Goal: Book appointment/travel/reservation: Book appointment/travel/reservation

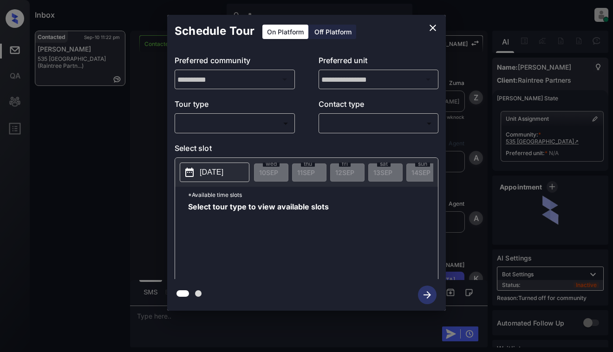
scroll to position [283, 0]
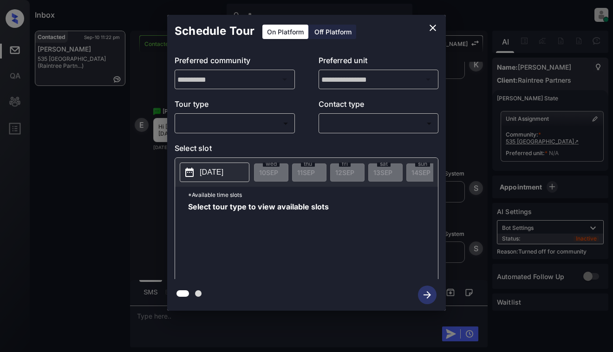
click at [439, 20] on button "close" at bounding box center [433, 28] width 19 height 19
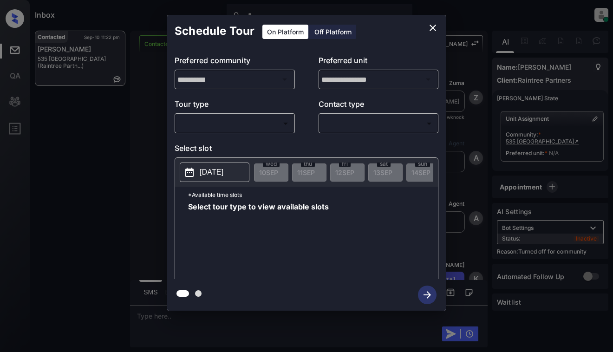
scroll to position [283, 0]
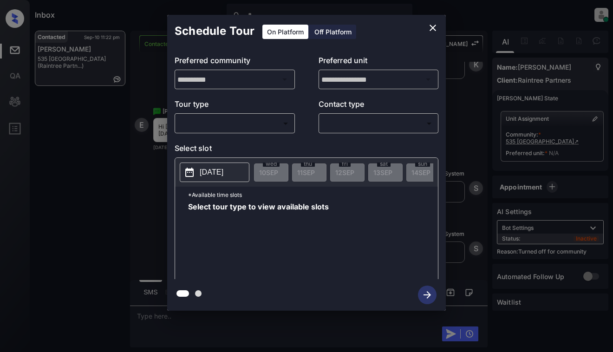
click at [243, 124] on body "Inbox [PERSON_NAME] Online Set yourself offline Set yourself on break Profile S…" at bounding box center [306, 176] width 613 height 352
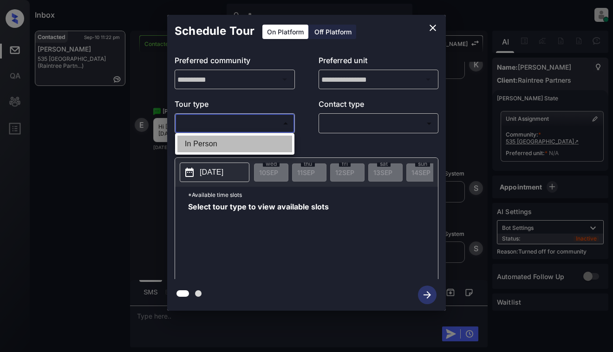
click at [245, 138] on li "In Person" at bounding box center [234, 144] width 115 height 17
type input "********"
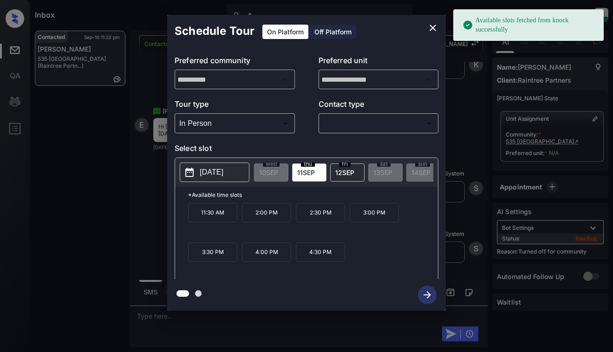
click at [217, 169] on p "2025-09-11" at bounding box center [212, 172] width 24 height 11
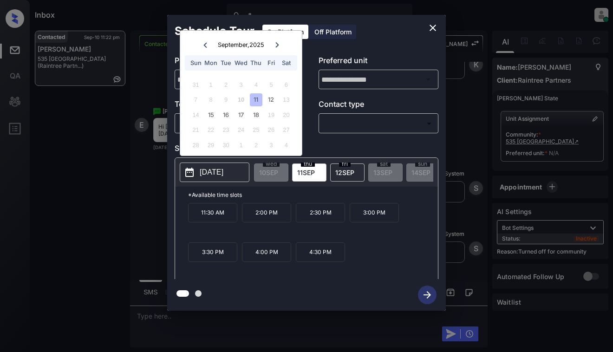
click at [429, 26] on icon "close" at bounding box center [432, 27] width 11 height 11
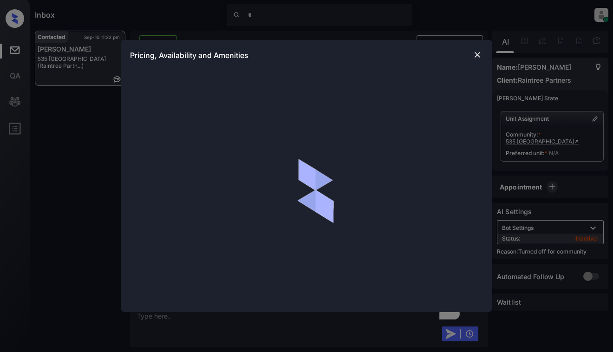
scroll to position [283, 0]
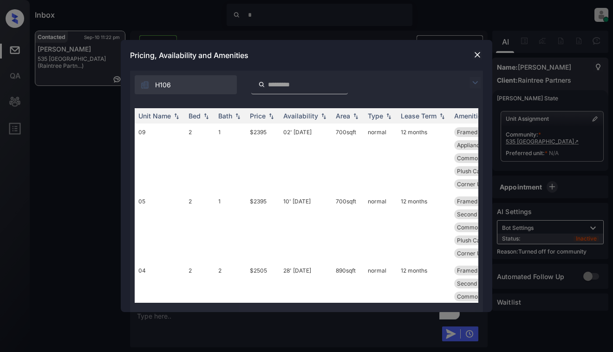
click at [473, 53] on img at bounding box center [477, 54] width 9 height 9
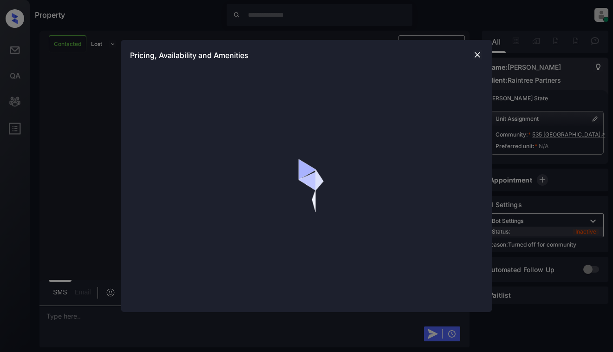
scroll to position [583, 0]
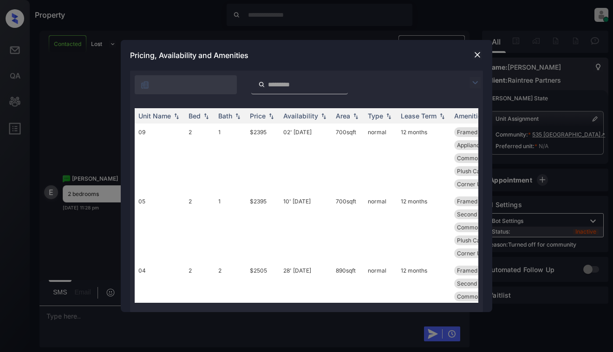
click at [477, 80] on img at bounding box center [474, 82] width 11 height 11
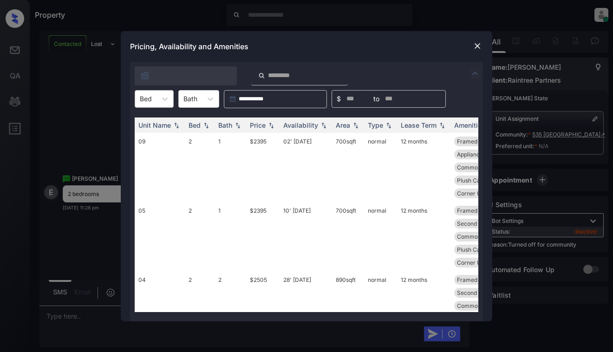
click at [150, 97] on div at bounding box center [146, 99] width 12 height 10
click at [150, 120] on div "2" at bounding box center [154, 121] width 39 height 17
click at [266, 128] on div "Price" at bounding box center [263, 125] width 26 height 8
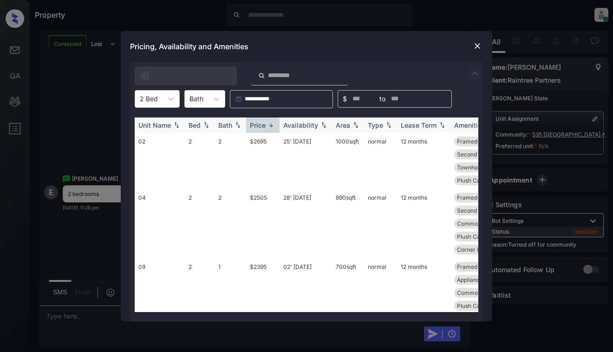
click at [266, 128] on div "Price" at bounding box center [263, 125] width 26 height 8
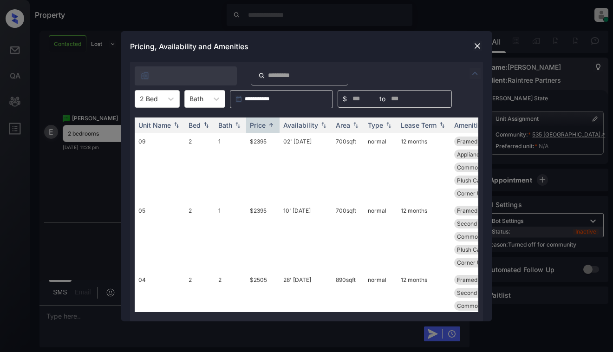
scroll to position [643, 0]
click at [481, 45] on img at bounding box center [477, 45] width 9 height 9
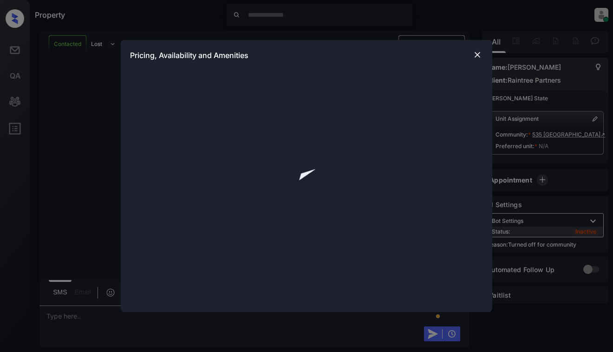
scroll to position [643, 0]
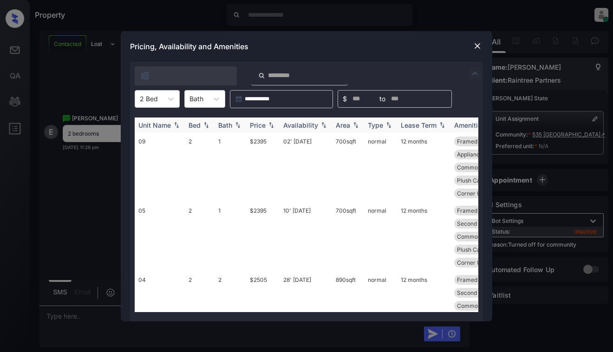
click at [272, 126] on img at bounding box center [271, 125] width 9 height 7
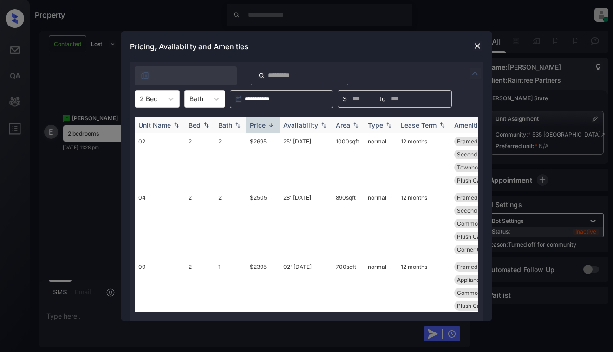
click at [272, 126] on img at bounding box center [271, 125] width 9 height 7
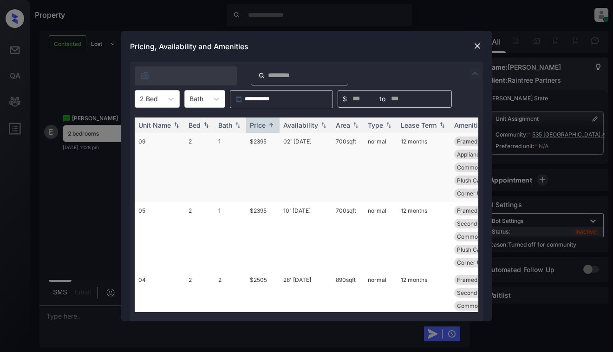
click at [269, 152] on td "$2395" at bounding box center [262, 167] width 33 height 69
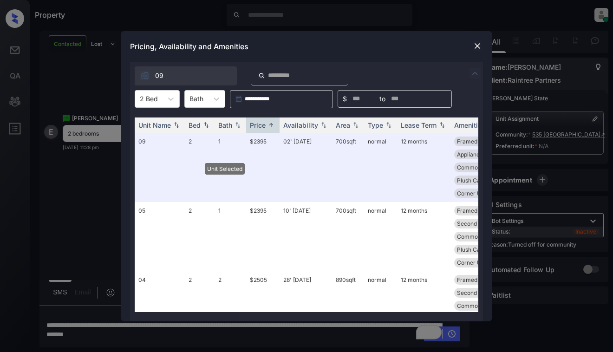
click at [475, 46] on img at bounding box center [477, 45] width 9 height 9
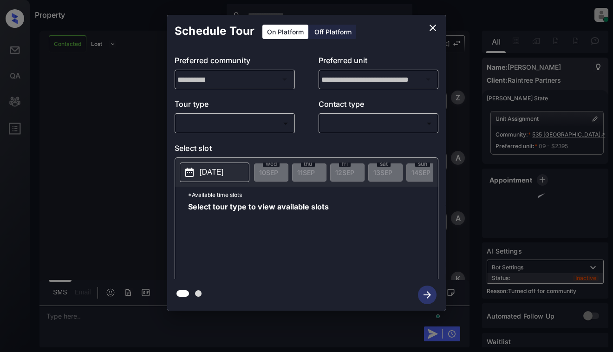
scroll to position [704, 0]
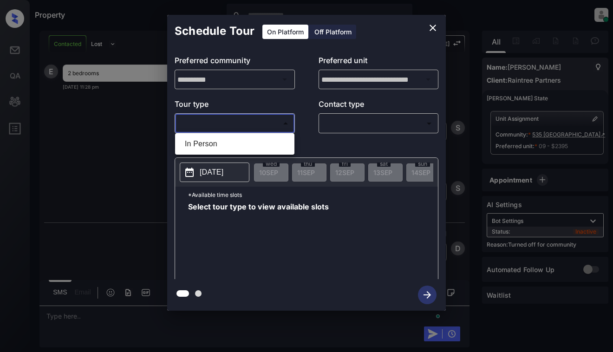
click at [239, 121] on body "Property Dominic Ceralde Online Set yourself offline Set yourself on break Prof…" at bounding box center [306, 176] width 613 height 352
click at [233, 144] on li "In Person" at bounding box center [234, 144] width 115 height 17
type input "********"
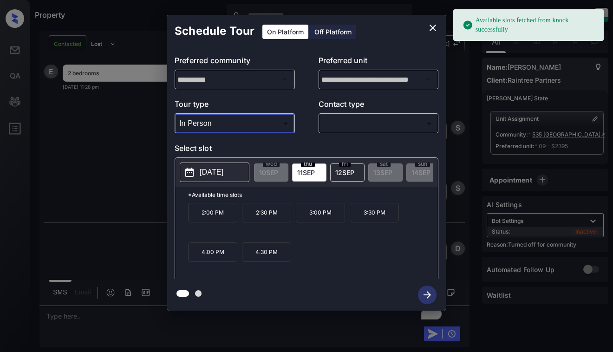
click at [223, 175] on p "[DATE]" at bounding box center [212, 172] width 24 height 11
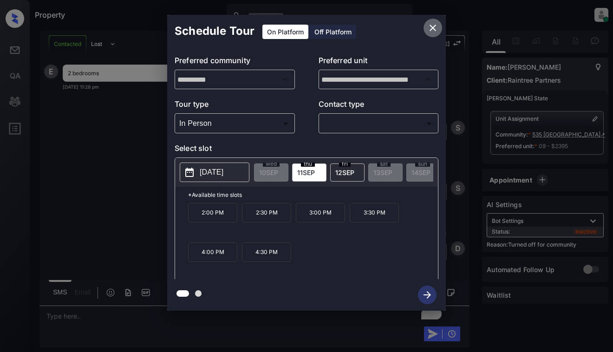
click at [434, 26] on icon "close" at bounding box center [432, 27] width 11 height 11
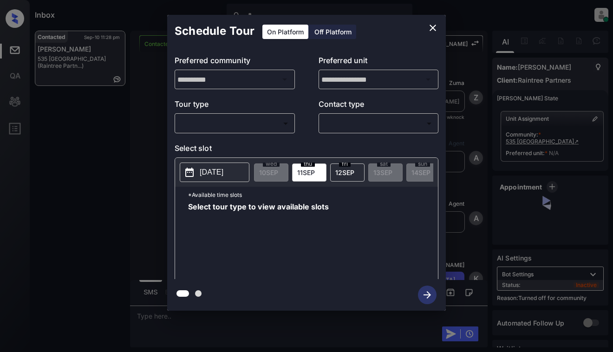
scroll to position [1003, 0]
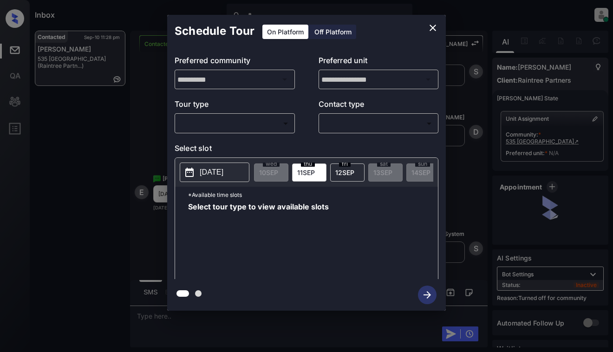
click at [282, 120] on body "Inbox Dominic Ceralde Online Set yourself offline Set yourself on break Profile…" at bounding box center [306, 176] width 613 height 352
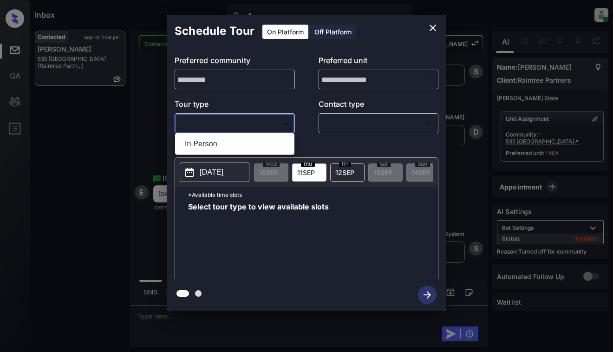
click at [270, 144] on li "In Person" at bounding box center [234, 144] width 115 height 17
type input "********"
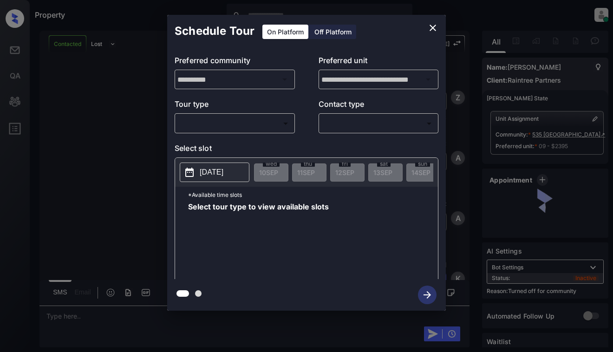
scroll to position [1003, 0]
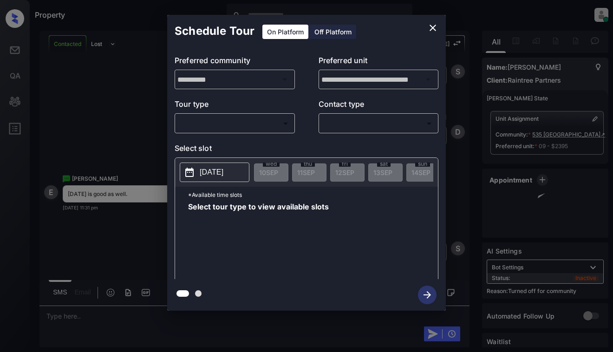
click at [258, 125] on body "Property Dominic Ceralde Online Set yourself offline Set yourself on break Prof…" at bounding box center [306, 176] width 613 height 352
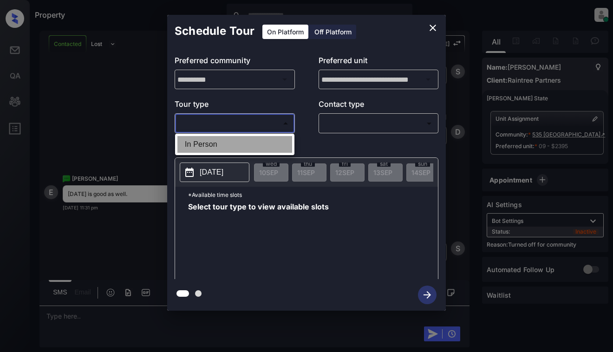
click at [256, 141] on li "In Person" at bounding box center [234, 144] width 115 height 17
type input "********"
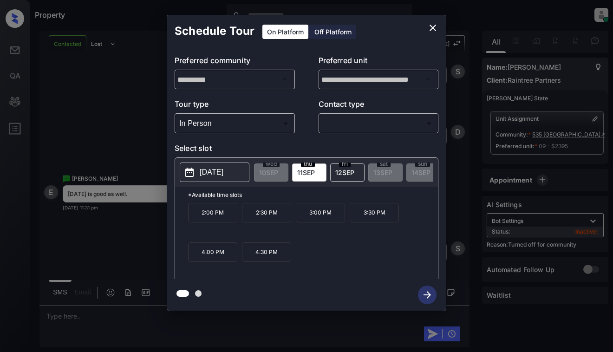
click at [217, 163] on button "2025-09-11" at bounding box center [215, 173] width 70 height 20
click at [434, 27] on icon "close" at bounding box center [433, 28] width 7 height 7
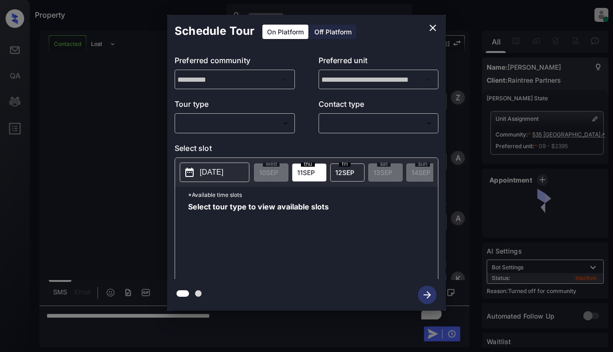
scroll to position [1003, 0]
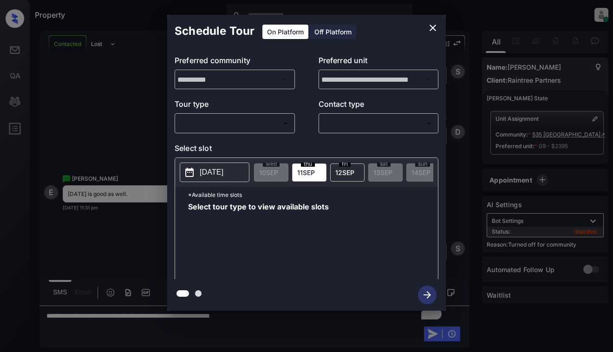
click at [239, 130] on body "Property [PERSON_NAME] Online Set yourself offline Set yourself on break Profil…" at bounding box center [306, 176] width 613 height 352
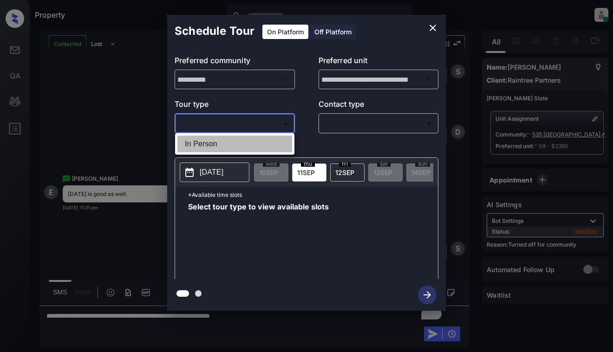
click at [236, 148] on li "In Person" at bounding box center [234, 144] width 115 height 17
type input "********"
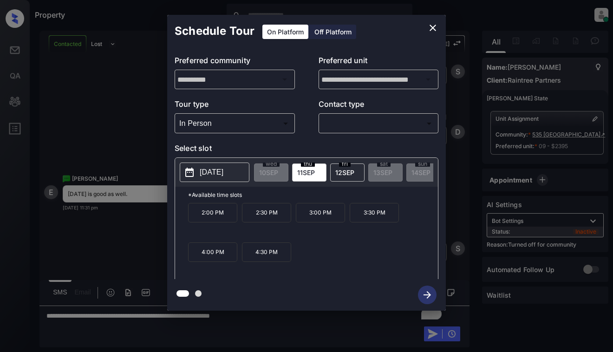
click at [345, 167] on div "fri 12 SEP" at bounding box center [347, 172] width 34 height 18
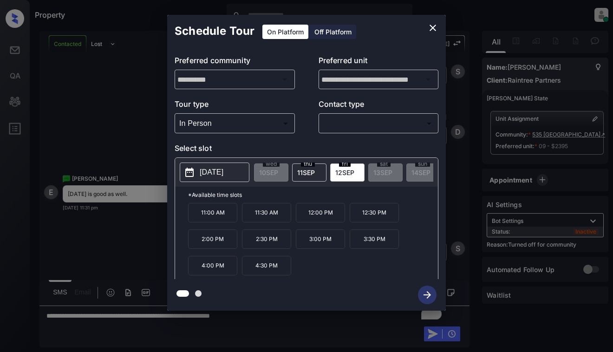
click at [430, 27] on icon "close" at bounding box center [432, 27] width 11 height 11
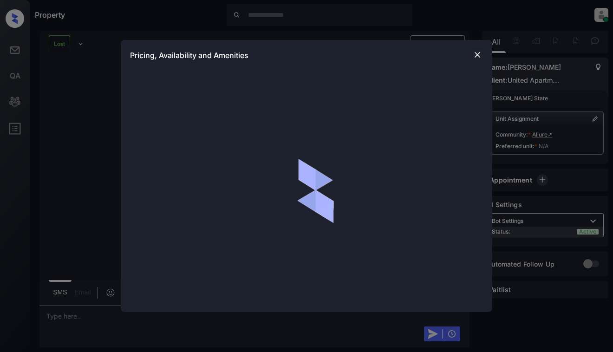
scroll to position [864, 0]
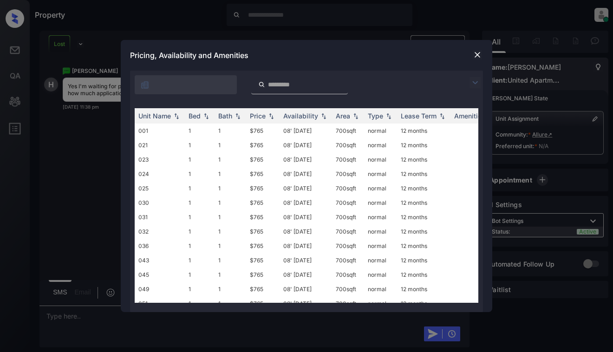
click at [474, 80] on img at bounding box center [474, 82] width 11 height 11
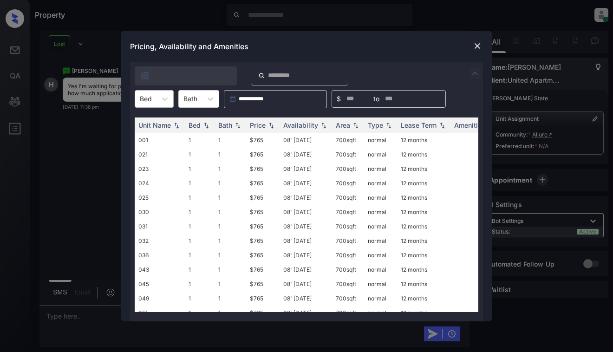
click at [155, 101] on div "Bed" at bounding box center [145, 98] width 21 height 13
click at [148, 139] on div "2" at bounding box center [154, 138] width 39 height 17
click at [264, 124] on div "Price" at bounding box center [258, 125] width 16 height 8
click at [476, 47] on img at bounding box center [477, 45] width 9 height 9
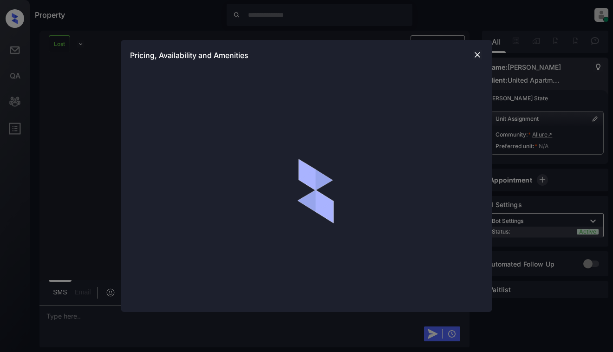
scroll to position [864, 0]
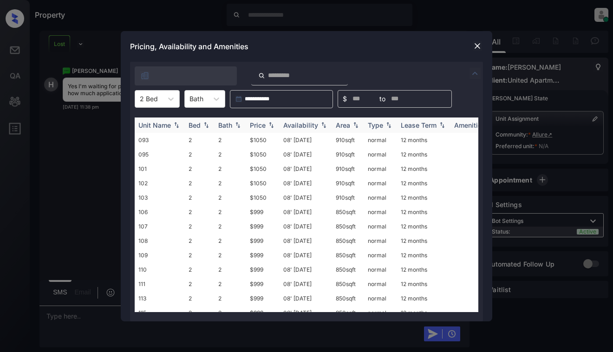
click at [269, 126] on img at bounding box center [271, 125] width 9 height 7
click at [480, 47] on img at bounding box center [477, 45] width 9 height 9
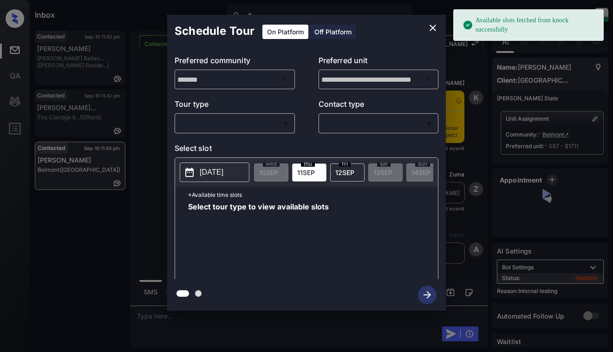
scroll to position [3481, 0]
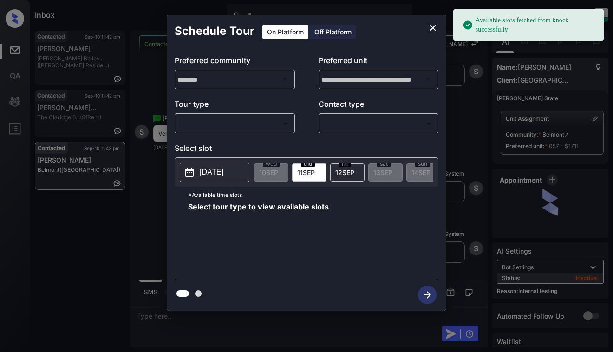
click at [262, 125] on body "Available slots fetched from knock successfully Inbox [PERSON_NAME] Online Set …" at bounding box center [306, 176] width 613 height 352
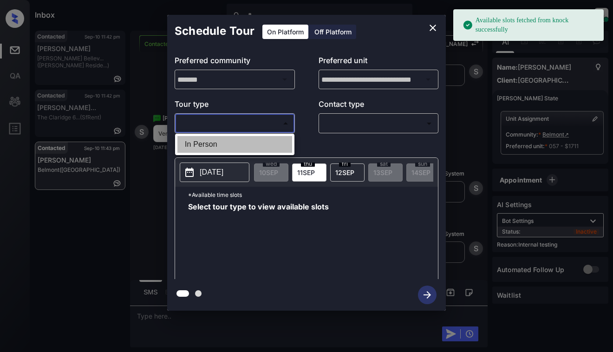
click at [260, 150] on li "In Person" at bounding box center [234, 144] width 115 height 17
type input "********"
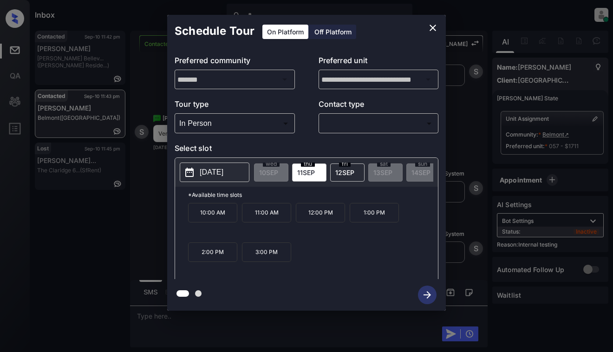
click at [433, 30] on icon "close" at bounding box center [432, 27] width 11 height 11
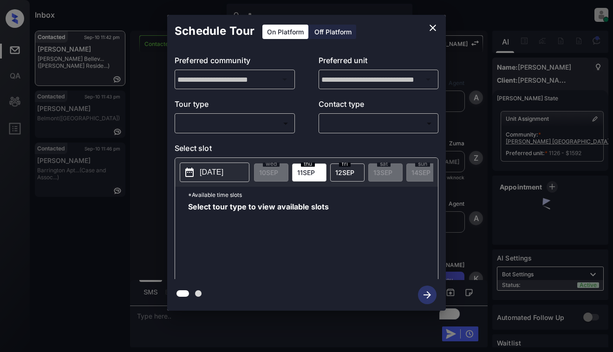
scroll to position [2767, 0]
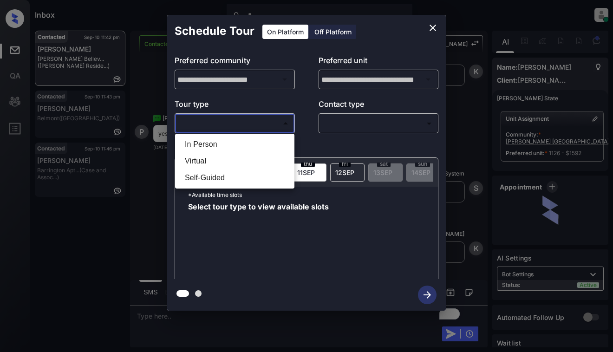
click at [242, 121] on body "Inbox Dominic Ceralde Online Set yourself offline Set yourself on break Profile…" at bounding box center [306, 176] width 613 height 352
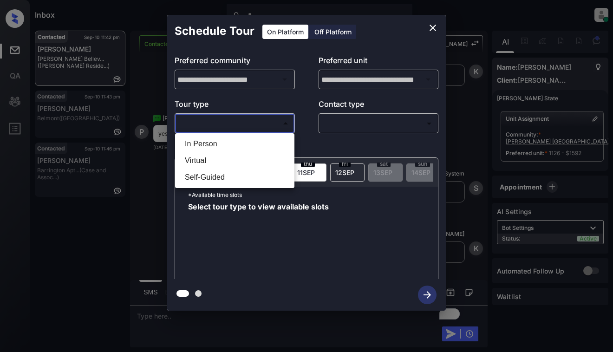
click at [240, 159] on li "Virtual" at bounding box center [234, 160] width 115 height 17
type input "*******"
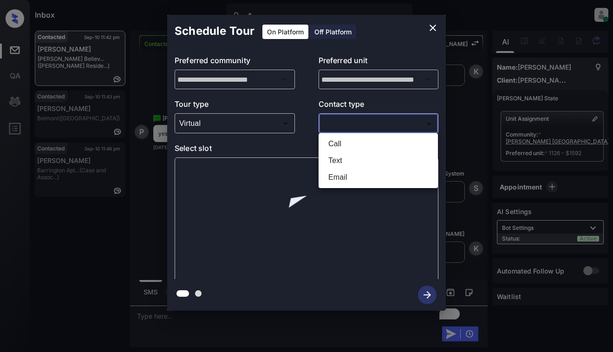
drag, startPoint x: 368, startPoint y: 120, endPoint x: 369, endPoint y: 126, distance: 5.6
click at [367, 120] on body "Inbox Dominic Ceralde Online Set yourself offline Set yourself on break Profile…" at bounding box center [306, 176] width 613 height 352
click at [358, 166] on li "Text" at bounding box center [378, 160] width 115 height 17
type input "****"
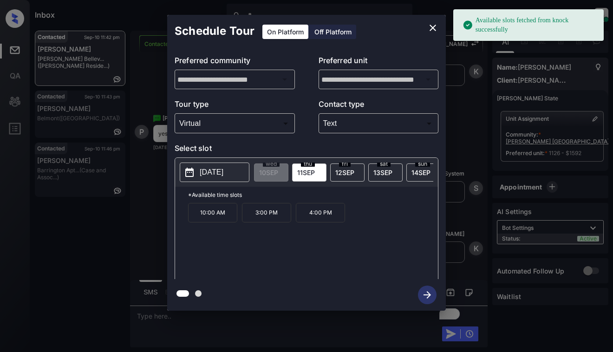
click at [223, 174] on p "[DATE]" at bounding box center [212, 172] width 24 height 11
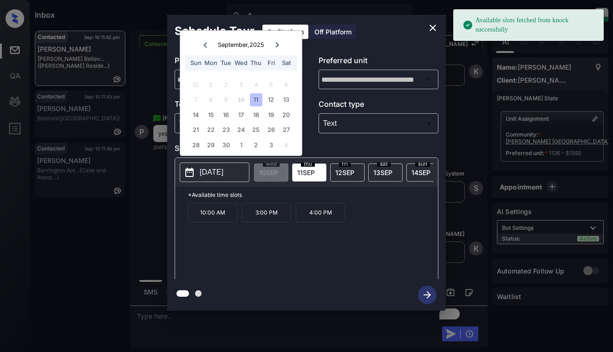
click at [258, 98] on div "11" at bounding box center [256, 99] width 13 height 13
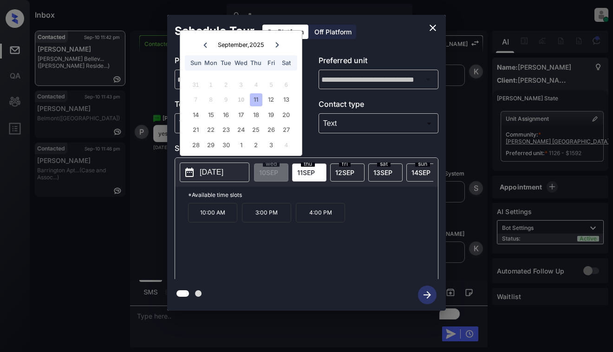
click at [323, 221] on p "4:00 PM" at bounding box center [320, 213] width 49 height 20
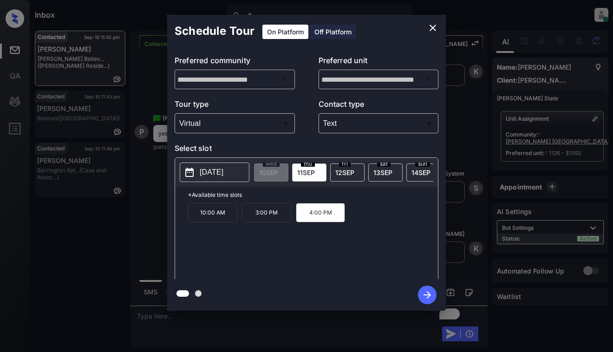
click at [431, 293] on icon "button" at bounding box center [427, 295] width 19 height 19
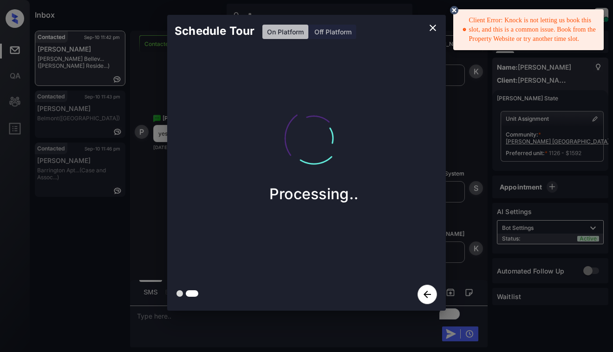
click at [459, 97] on div "Schedule Tour On Platform Off Platform Processing.." at bounding box center [306, 163] width 613 height 326
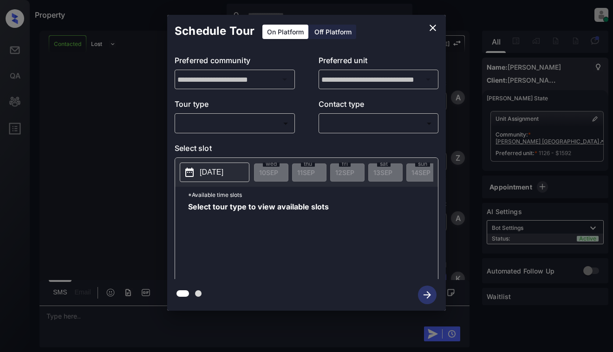
scroll to position [2767, 0]
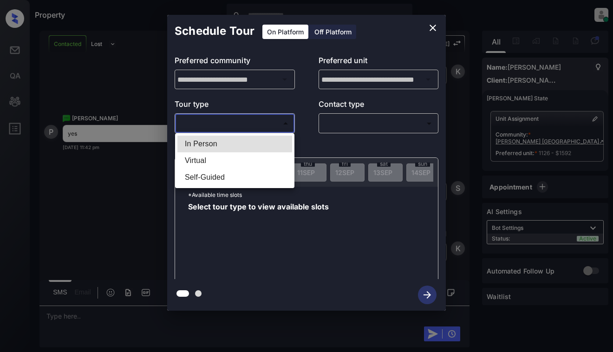
click at [278, 126] on body "Property [PERSON_NAME] Online Set yourself offline Set yourself on break Profil…" at bounding box center [306, 176] width 613 height 352
click at [254, 162] on li "Virtual" at bounding box center [234, 160] width 115 height 17
type input "*******"
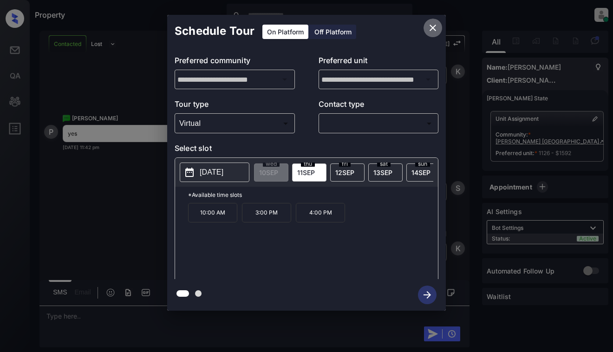
click at [431, 26] on icon "close" at bounding box center [432, 27] width 11 height 11
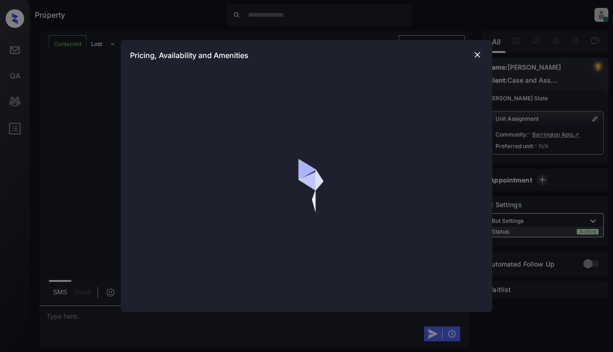
scroll to position [950, 0]
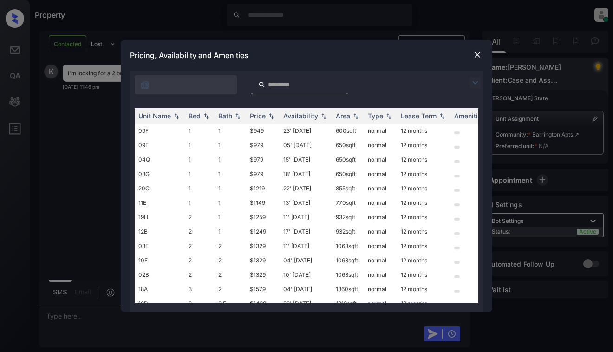
click at [475, 82] on img at bounding box center [474, 82] width 11 height 11
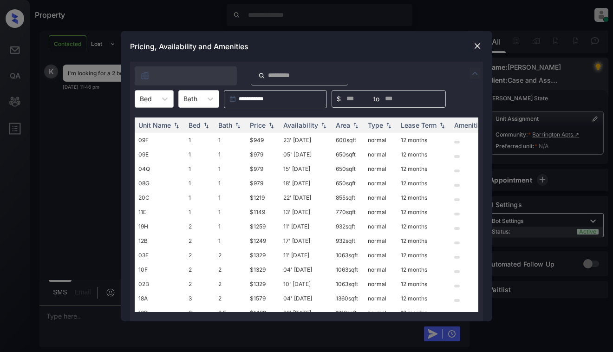
click at [138, 92] on div "Bed" at bounding box center [145, 98] width 21 height 13
click at [144, 139] on div "2" at bounding box center [154, 138] width 39 height 17
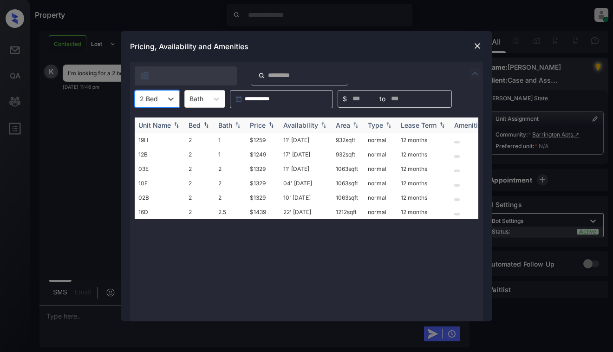
click at [269, 124] on img at bounding box center [271, 125] width 9 height 7
click at [270, 138] on td "$1249" at bounding box center [262, 140] width 33 height 14
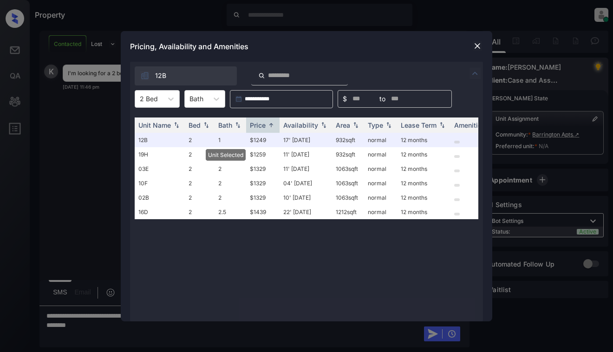
click at [479, 45] on img at bounding box center [477, 45] width 9 height 9
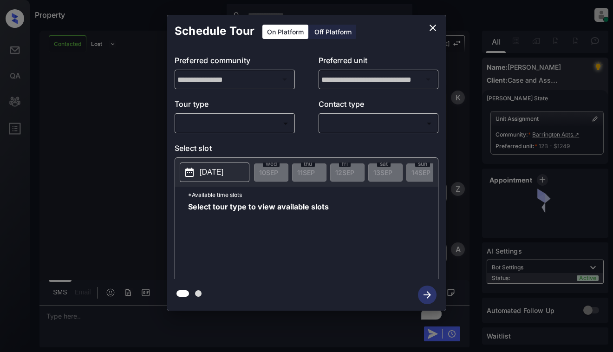
scroll to position [950, 0]
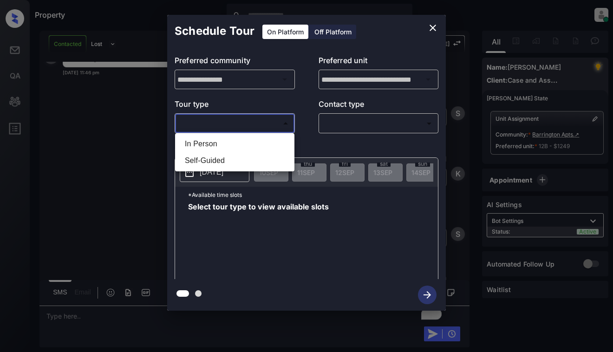
click at [238, 130] on body "Property [PERSON_NAME] Online Set yourself offline Set yourself on break Profil…" at bounding box center [306, 176] width 613 height 352
click at [241, 143] on li "In Person" at bounding box center [234, 144] width 115 height 17
type input "********"
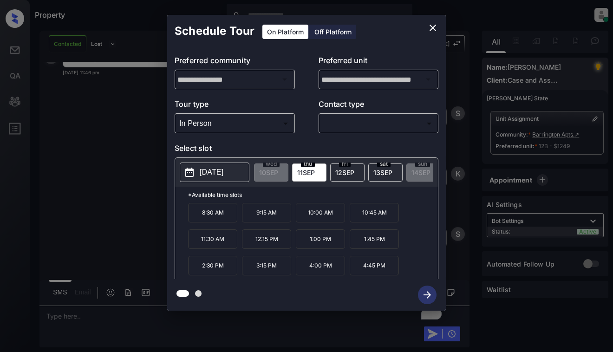
click at [106, 163] on div "**********" at bounding box center [306, 163] width 613 height 326
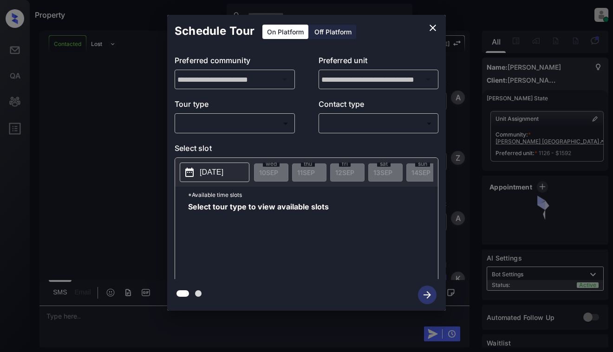
scroll to position [3441, 0]
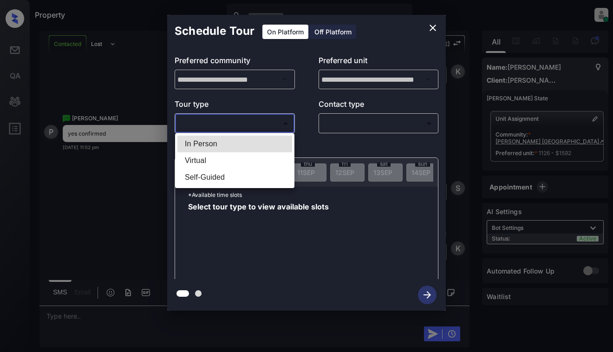
click at [263, 125] on body "Property [PERSON_NAME] Online Set yourself offline Set yourself on break Profil…" at bounding box center [306, 176] width 613 height 352
click at [253, 160] on li "Virtual" at bounding box center [234, 160] width 115 height 17
type input "*******"
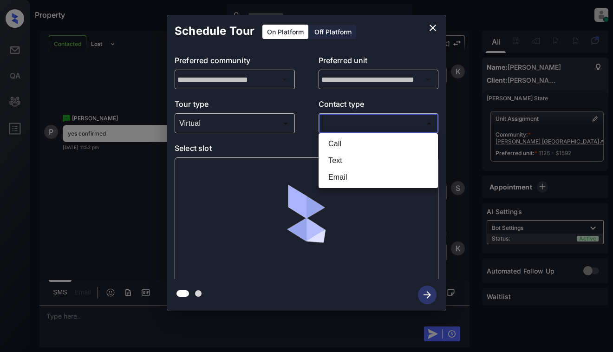
drag, startPoint x: 372, startPoint y: 124, endPoint x: 372, endPoint y: 131, distance: 7.4
click at [372, 124] on body "Property [PERSON_NAME] Online Set yourself offline Set yourself on break Profil…" at bounding box center [306, 176] width 613 height 352
click at [365, 164] on li "Text" at bounding box center [378, 160] width 115 height 17
type input "****"
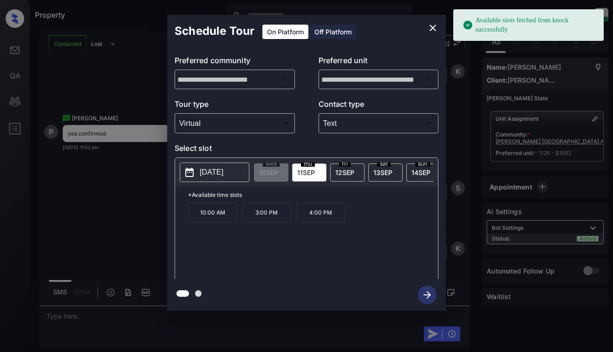
click at [308, 165] on span "thu" at bounding box center [308, 164] width 14 height 6
click at [269, 218] on p "3:00 PM" at bounding box center [266, 213] width 49 height 20
click at [431, 294] on icon "button" at bounding box center [427, 295] width 19 height 19
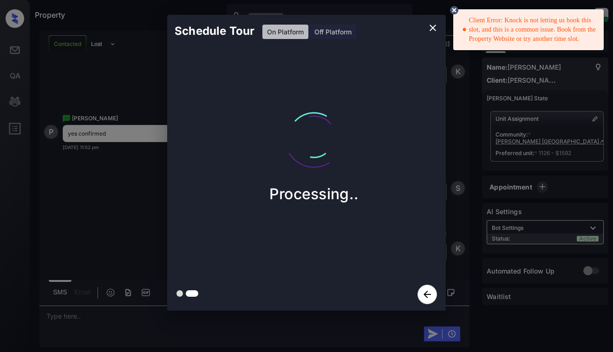
drag, startPoint x: 454, startPoint y: 11, endPoint x: 450, endPoint y: 18, distance: 7.9
click at [454, 11] on circle at bounding box center [454, 10] width 6 height 6
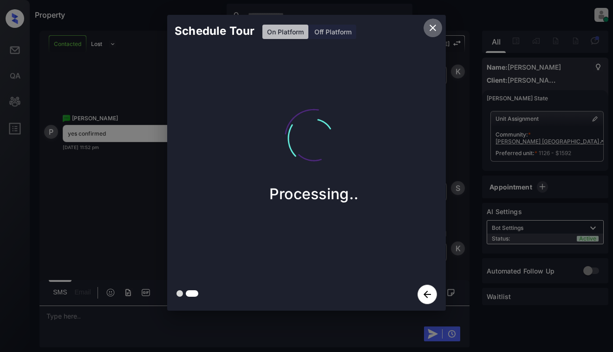
click at [437, 27] on icon "close" at bounding box center [432, 27] width 11 height 11
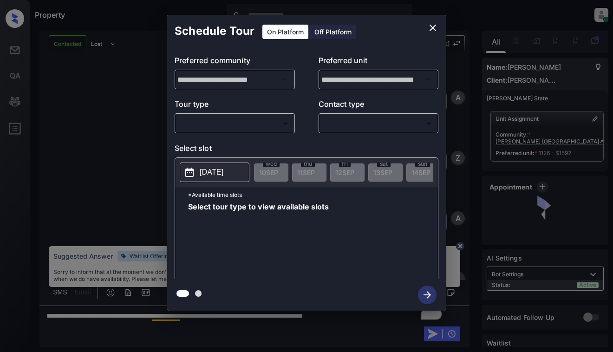
click at [263, 127] on body "Property [PERSON_NAME] Online Set yourself offline Set yourself on break Profil…" at bounding box center [306, 176] width 613 height 352
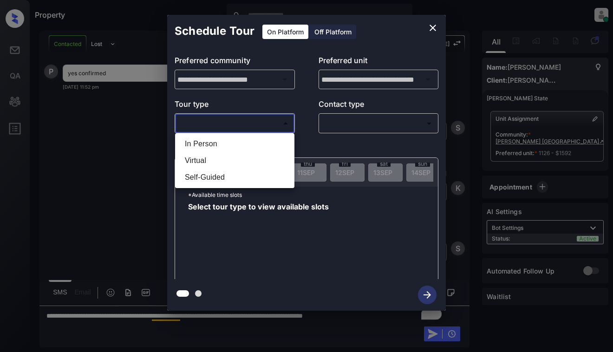
click at [253, 160] on li "Virtual" at bounding box center [234, 160] width 115 height 17
type input "*******"
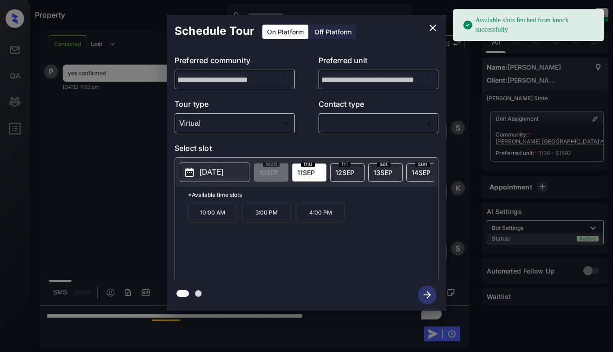
click at [237, 166] on button "[DATE]" at bounding box center [215, 173] width 70 height 20
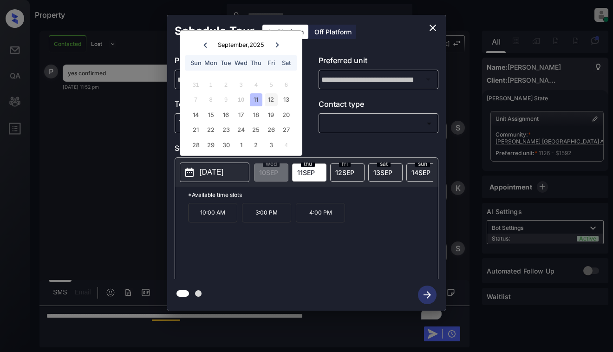
click at [274, 102] on div "12" at bounding box center [271, 99] width 13 height 13
click at [434, 26] on icon "close" at bounding box center [433, 28] width 7 height 7
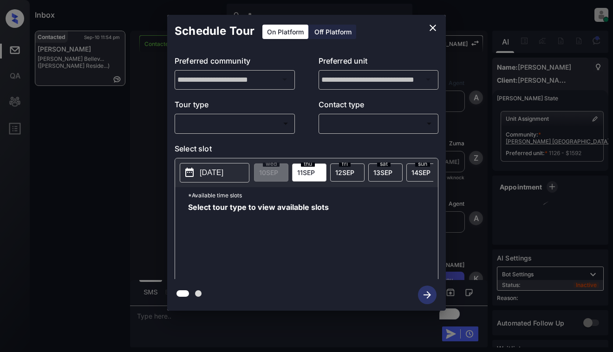
scroll to position [3701, 0]
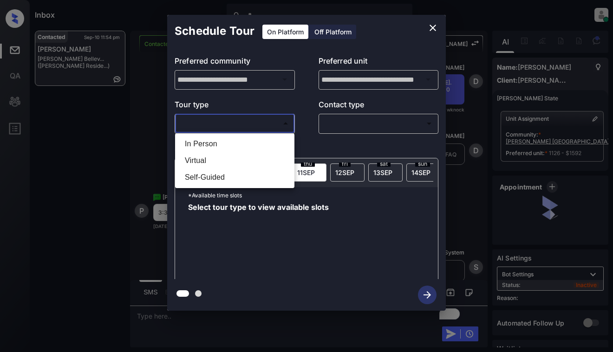
click at [258, 121] on body "Inbox [PERSON_NAME] Online Set yourself offline Set yourself on break Profile S…" at bounding box center [306, 176] width 613 height 352
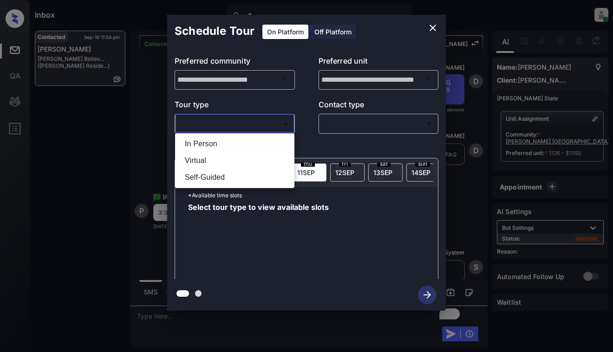
click at [252, 157] on li "Virtual" at bounding box center [234, 160] width 115 height 17
type input "*******"
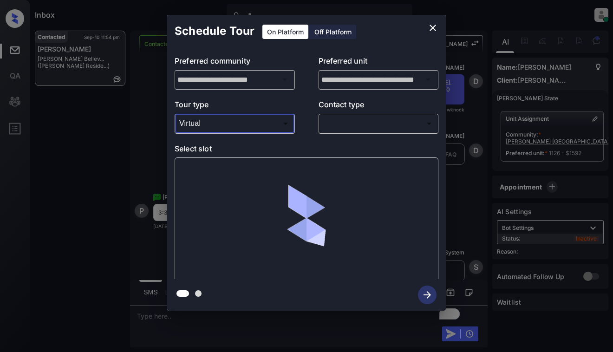
click at [395, 126] on body "Inbox [PERSON_NAME] Online Set yourself offline Set yourself on break Profile S…" at bounding box center [306, 176] width 613 height 352
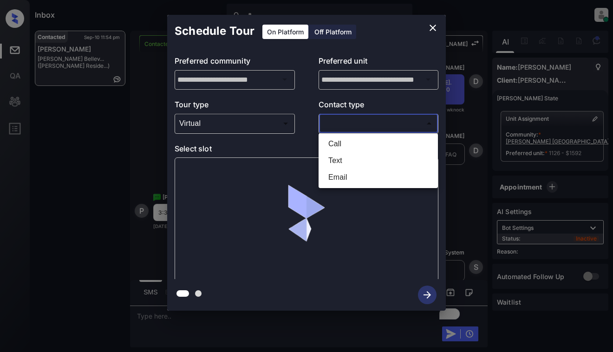
click at [376, 159] on li "Text" at bounding box center [378, 160] width 115 height 17
type input "****"
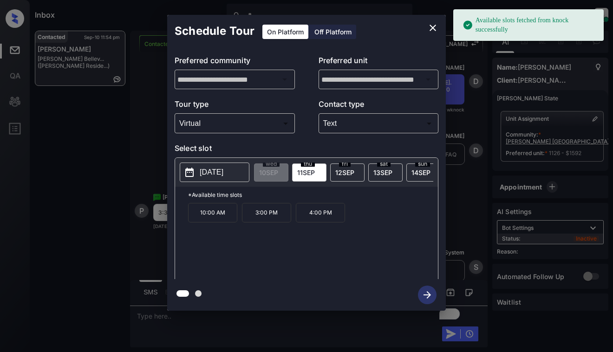
click at [214, 171] on p "[DATE]" at bounding box center [212, 172] width 24 height 11
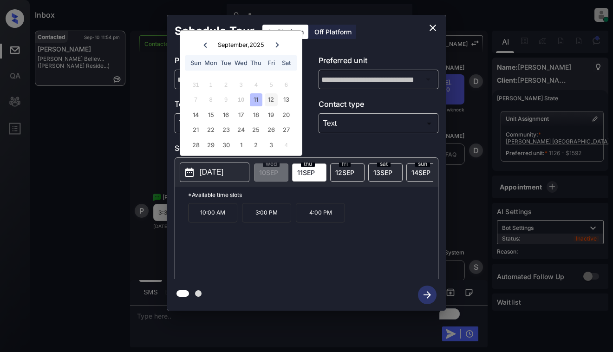
click at [271, 99] on div "12" at bounding box center [271, 99] width 13 height 13
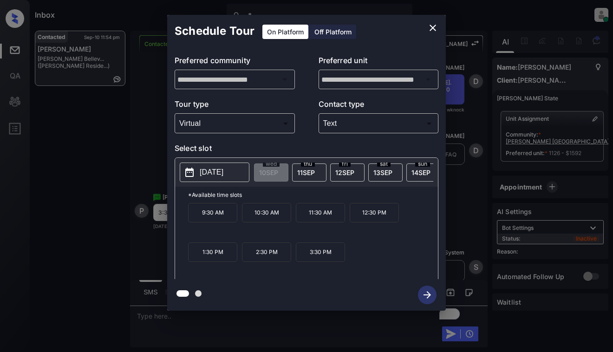
click at [321, 254] on p "3:30 PM" at bounding box center [320, 252] width 49 height 20
click at [429, 295] on icon "button" at bounding box center [427, 294] width 7 height 7
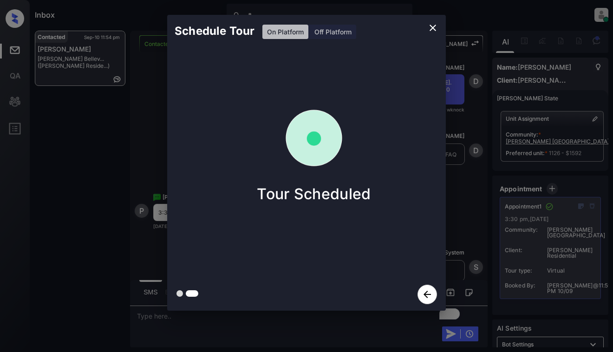
click at [463, 213] on div "Schedule Tour On Platform Off Platform Tour Scheduled" at bounding box center [306, 163] width 613 height 326
